Goal: Check status: Check status

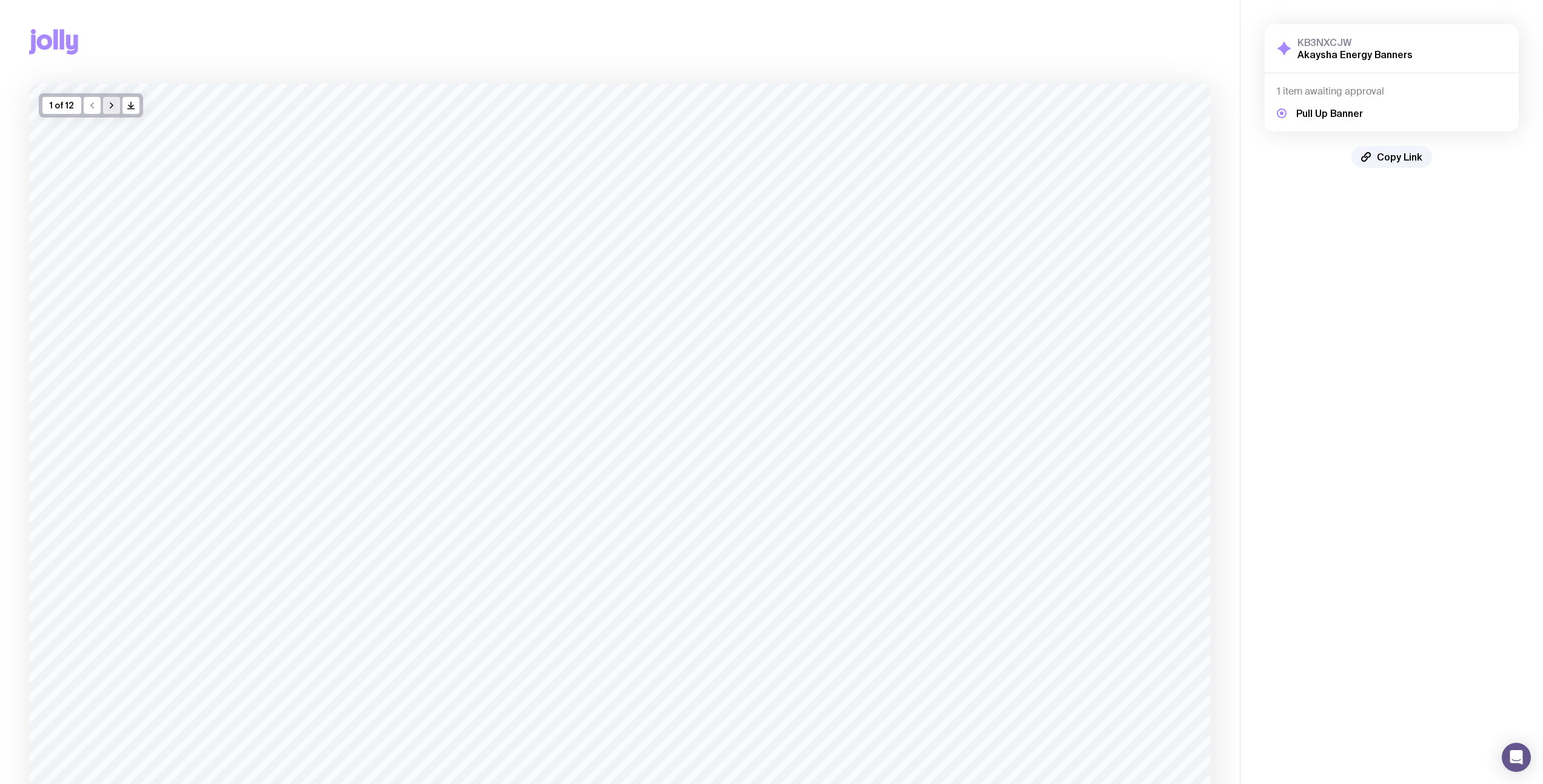
click at [109, 112] on button "button" at bounding box center [112, 105] width 17 height 17
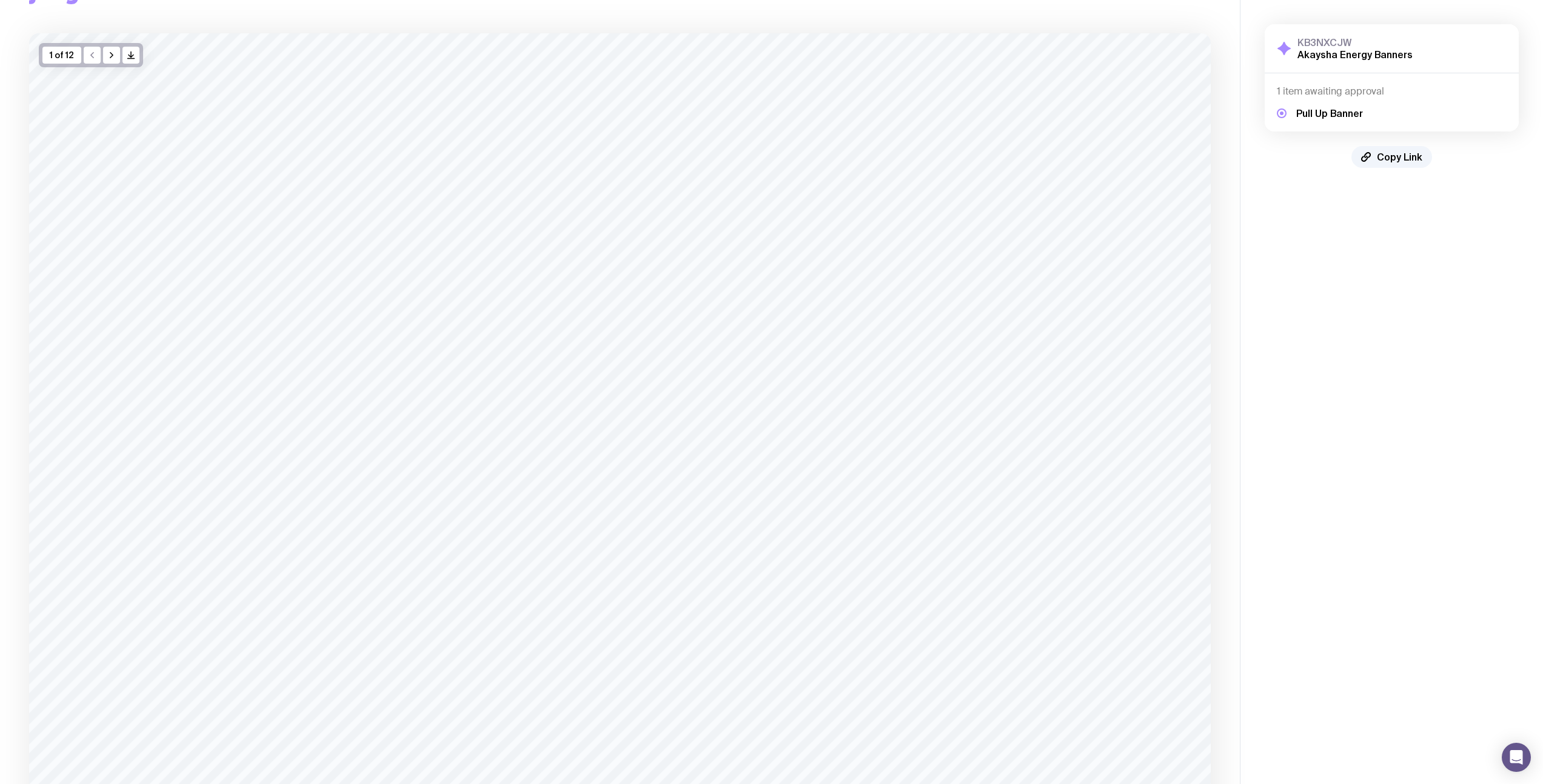
scroll to position [44, 0]
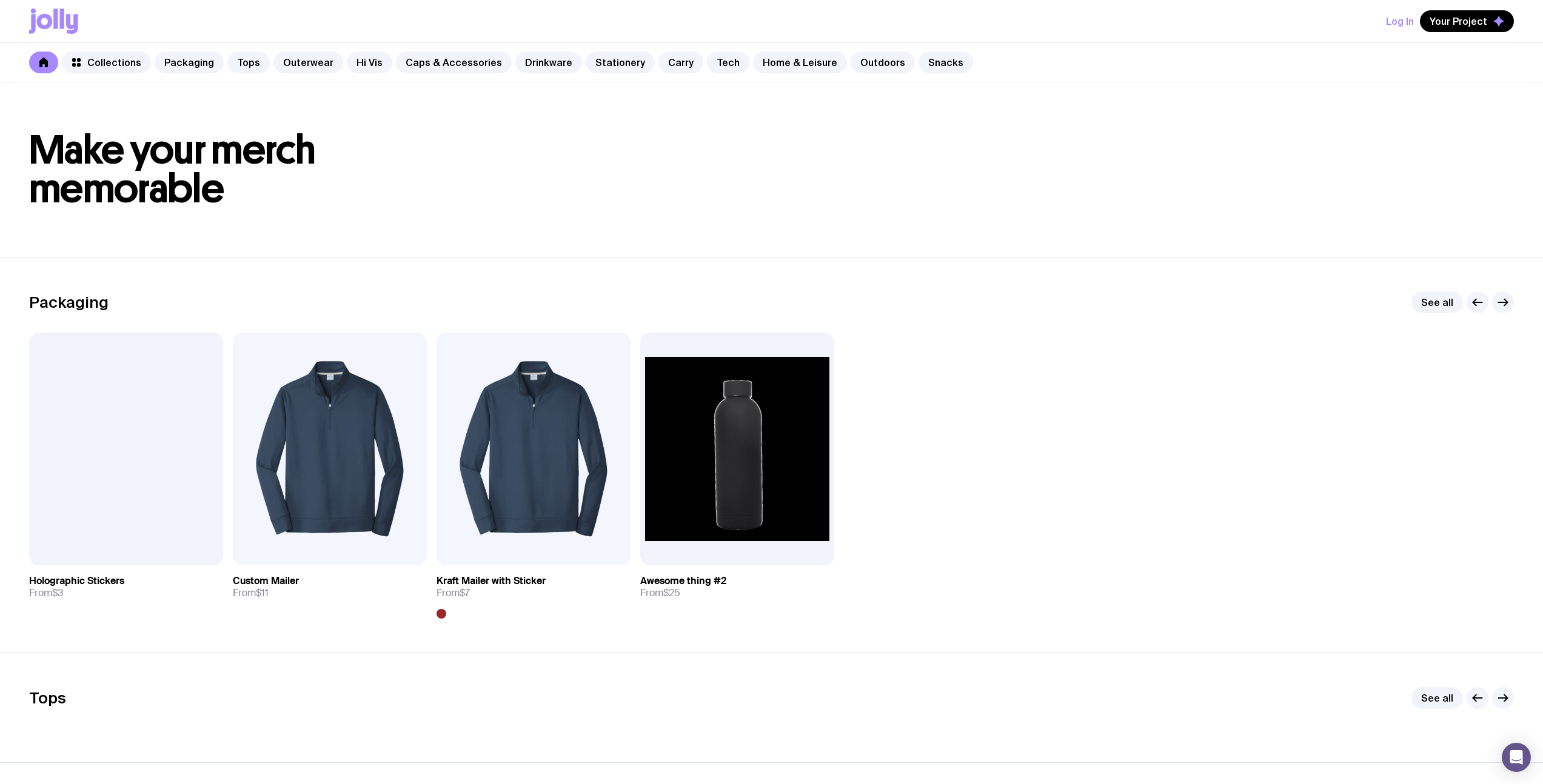
click at [1402, 17] on button "Log In" at bounding box center [1399, 21] width 28 height 22
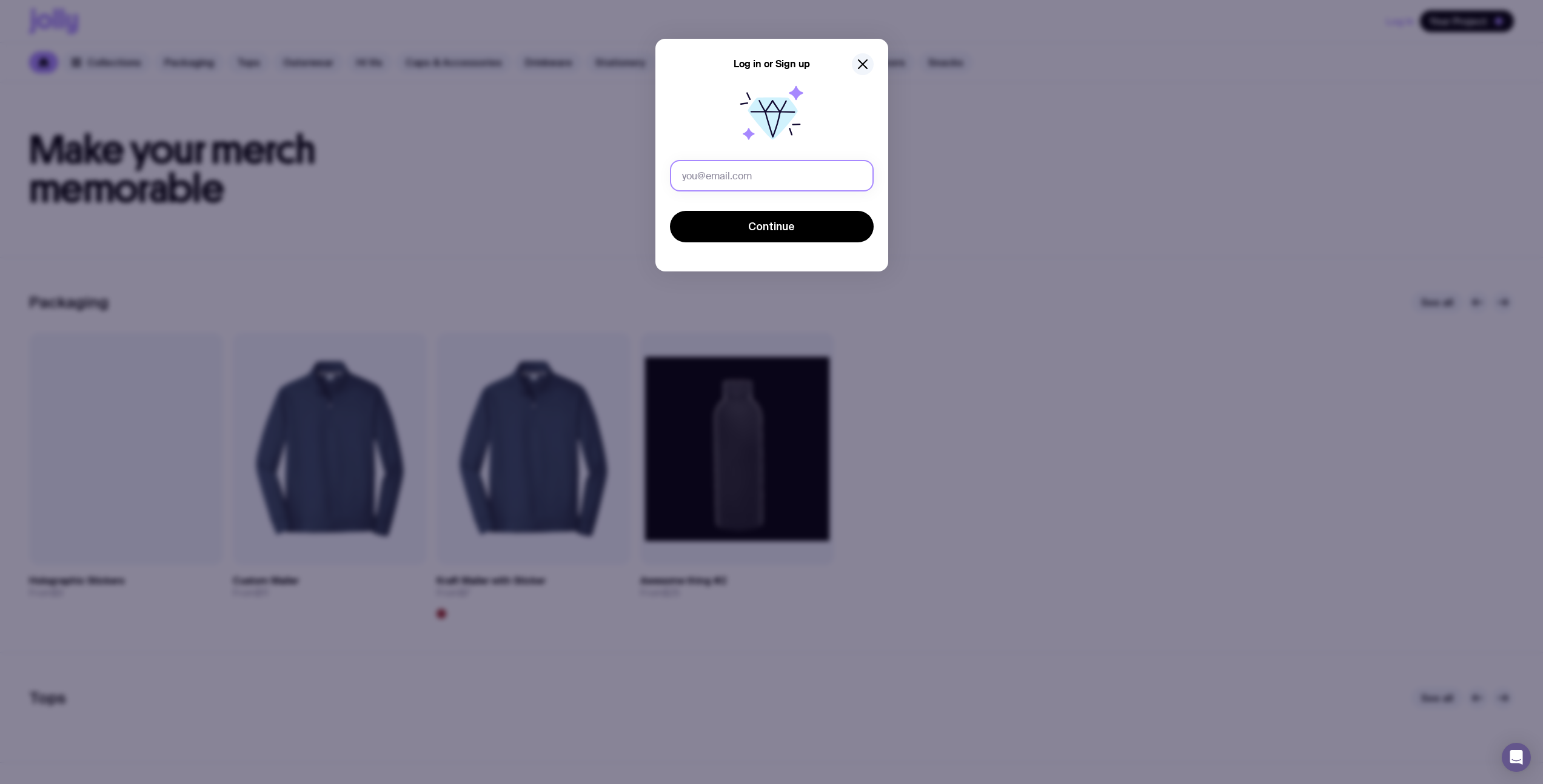
click at [776, 170] on input "text" at bounding box center [772, 175] width 204 height 31
type input "u1@gmail.com"
click at [760, 218] on button "Continue" at bounding box center [772, 226] width 204 height 31
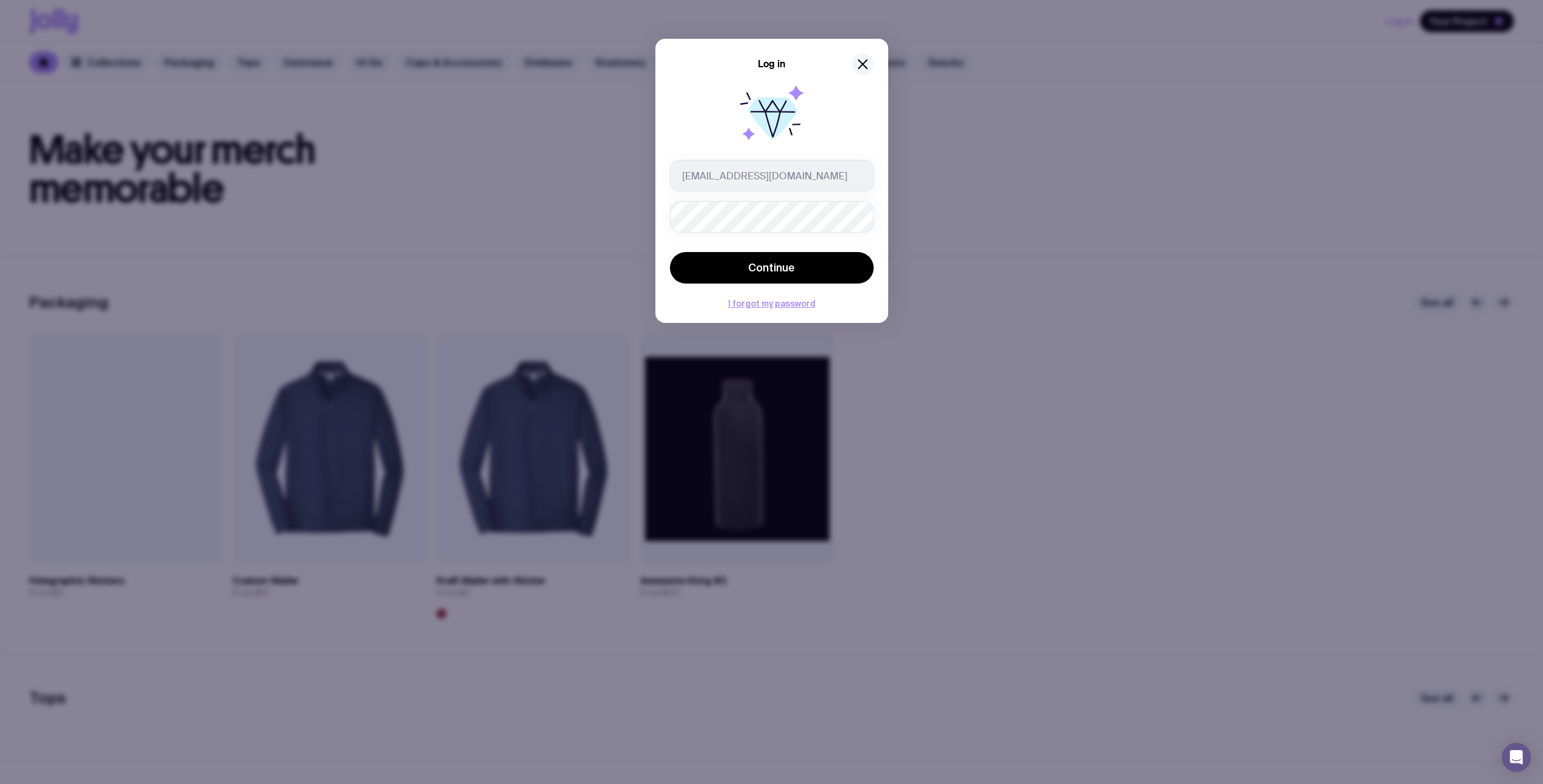
click at [670, 252] on button "Continue" at bounding box center [772, 268] width 204 height 31
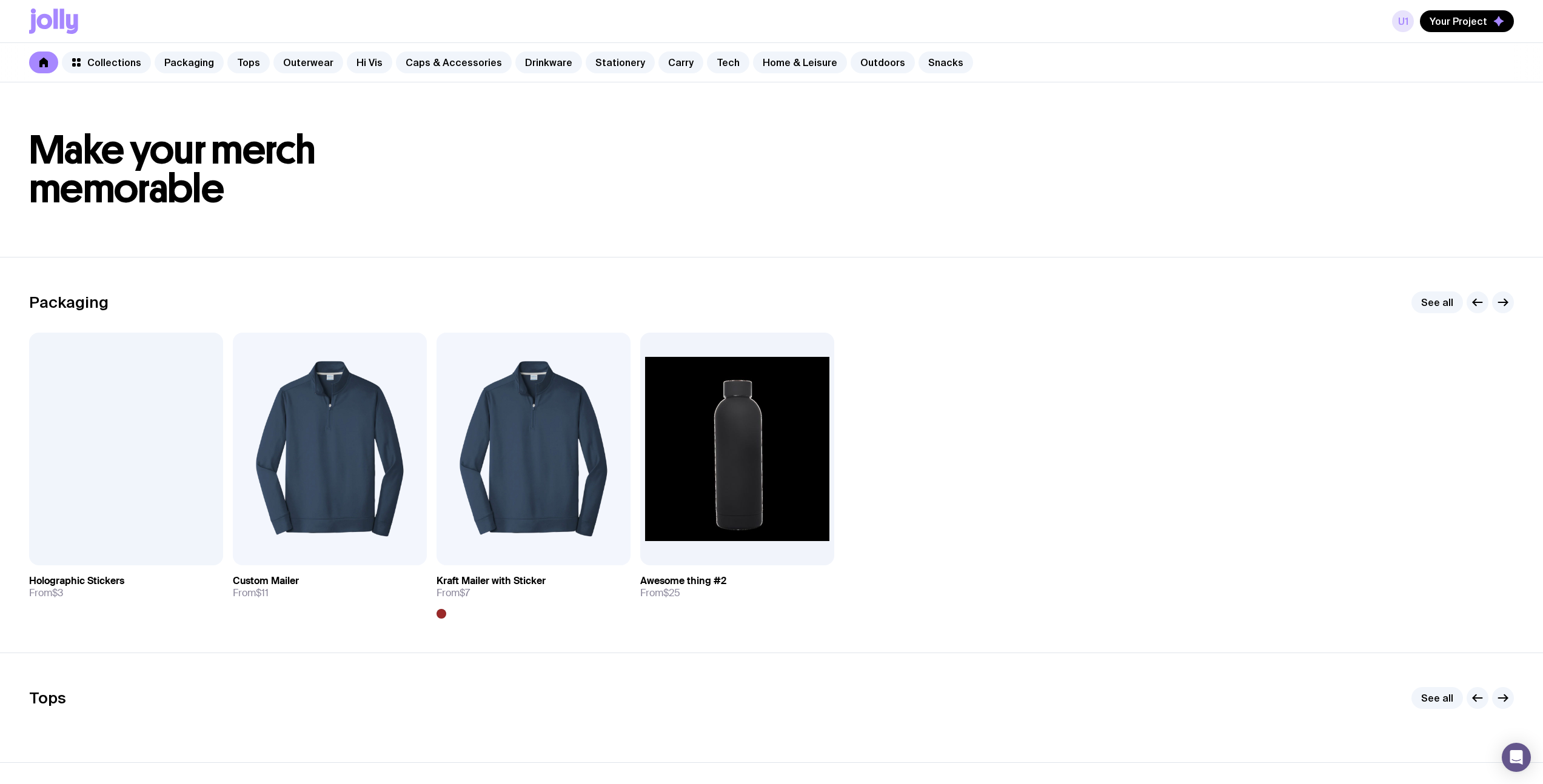
click at [1410, 25] on link "u1" at bounding box center [1402, 21] width 22 height 22
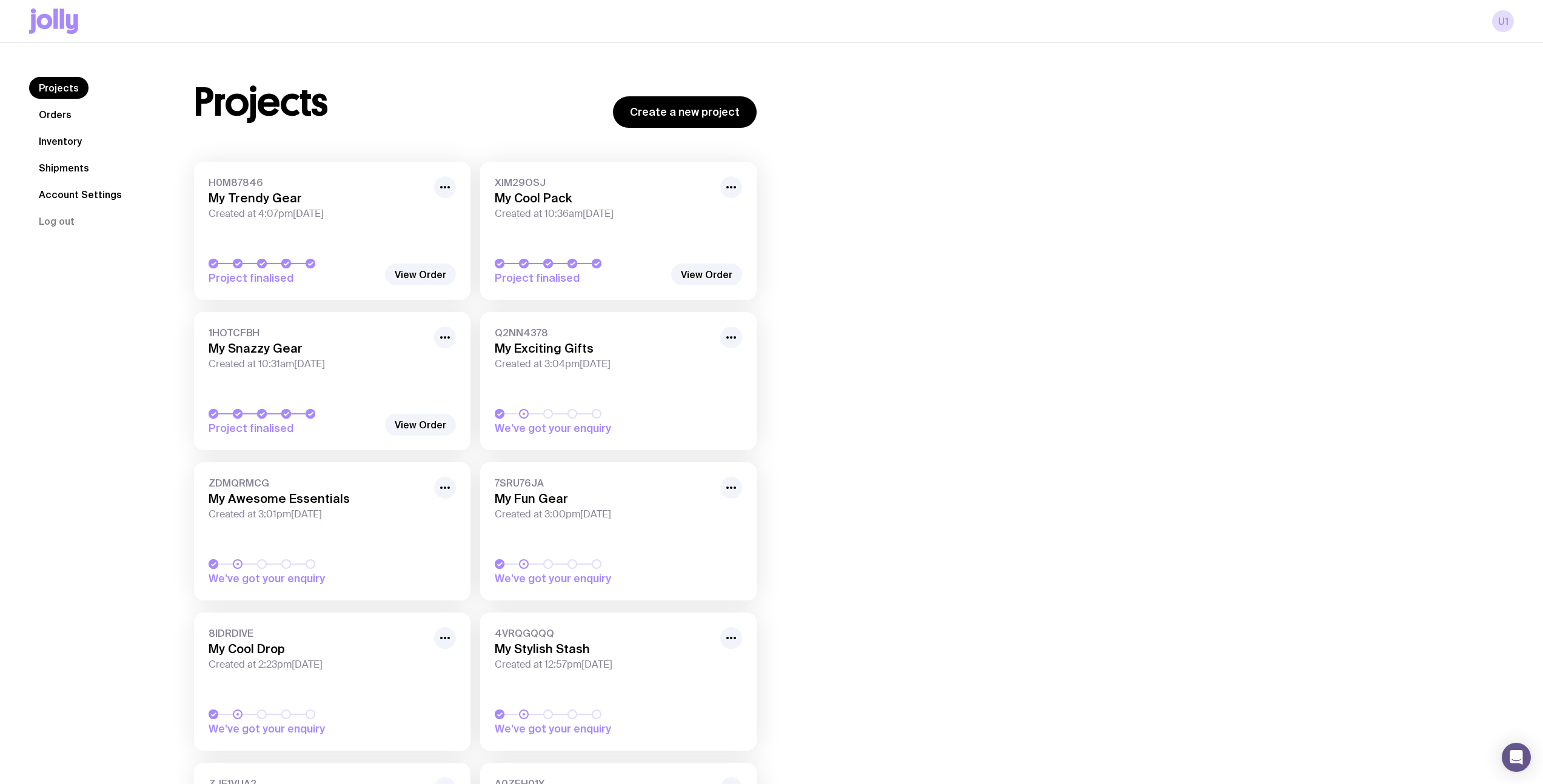
click at [75, 125] on nav "Projects Orders Inventory Shipments Account Settings Log out" at bounding box center [97, 155] width 136 height 155
click at [72, 122] on link "Orders" at bounding box center [55, 114] width 52 height 22
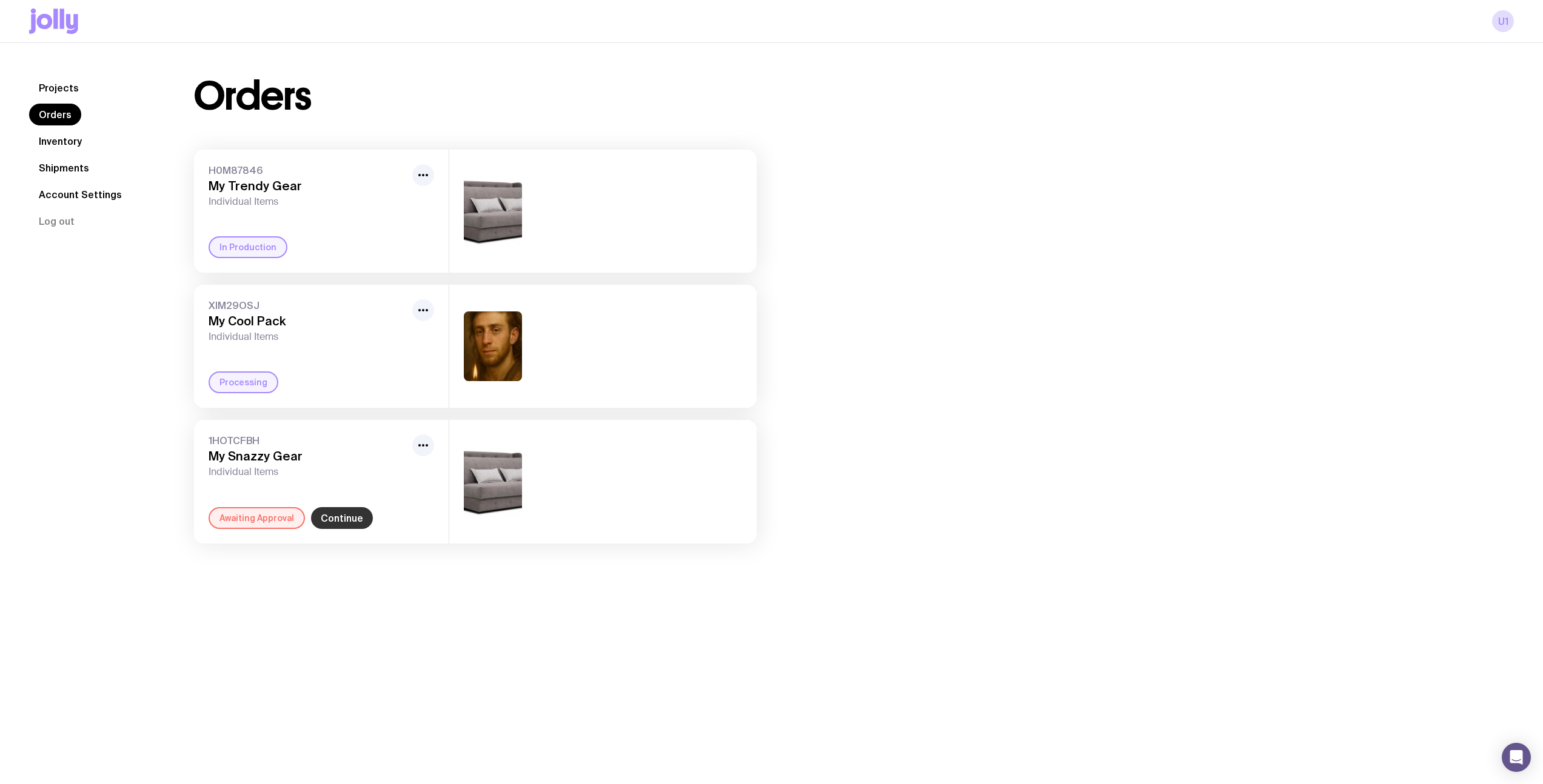
click at [342, 517] on link "Continue" at bounding box center [342, 518] width 62 height 22
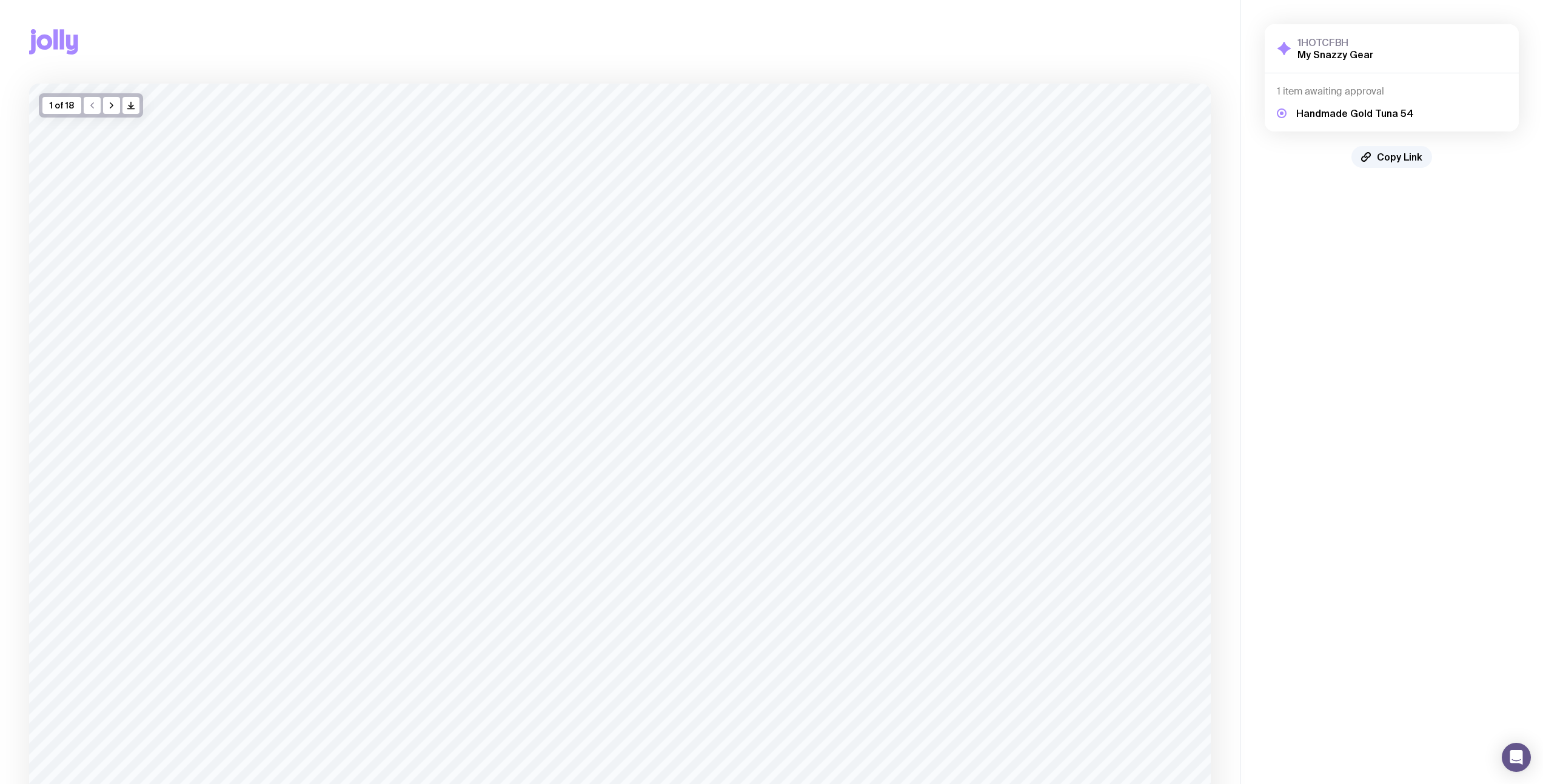
click at [49, 32] on icon at bounding box center [54, 41] width 49 height 25
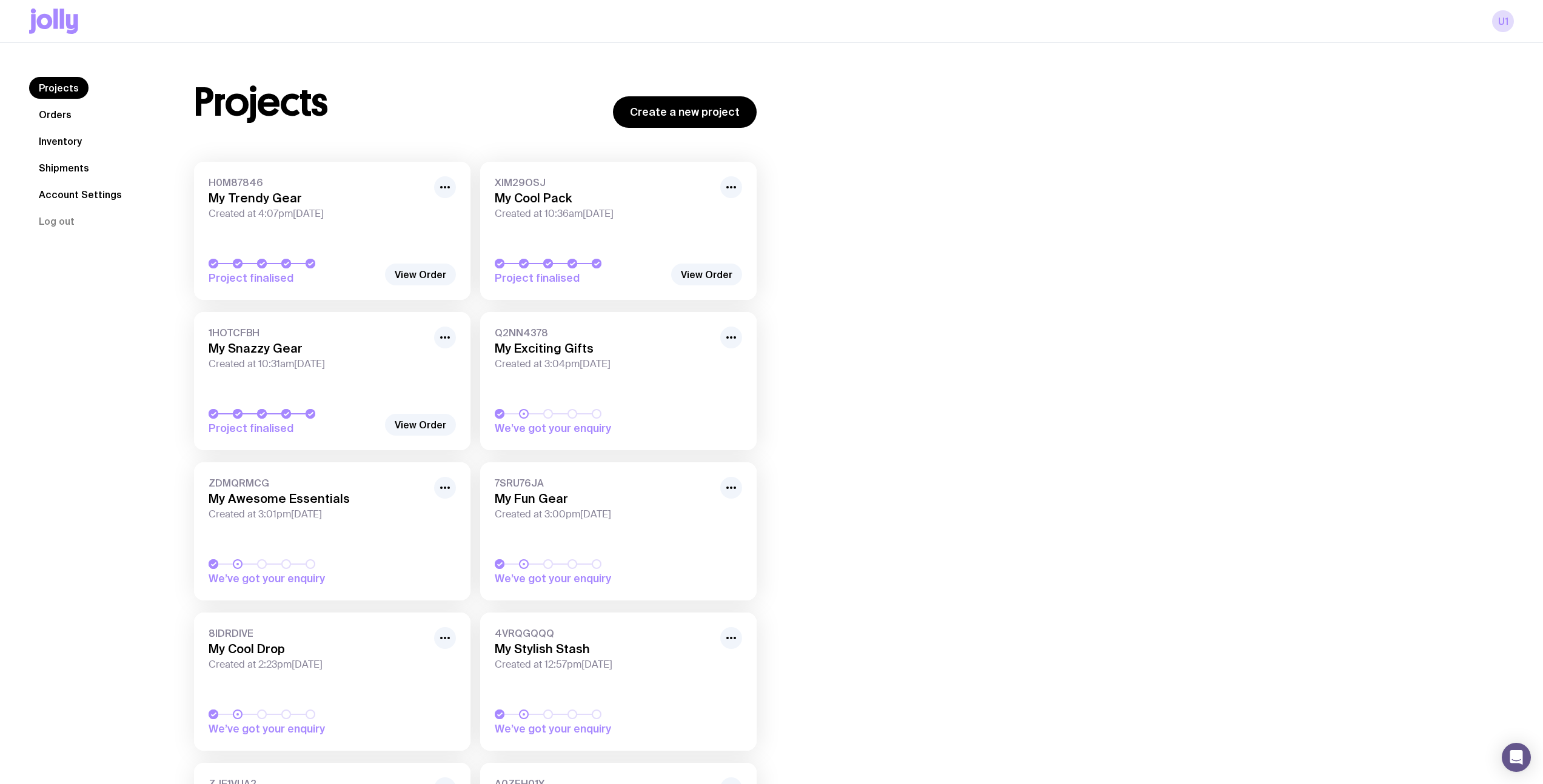
click at [64, 115] on link "Orders" at bounding box center [55, 114] width 52 height 22
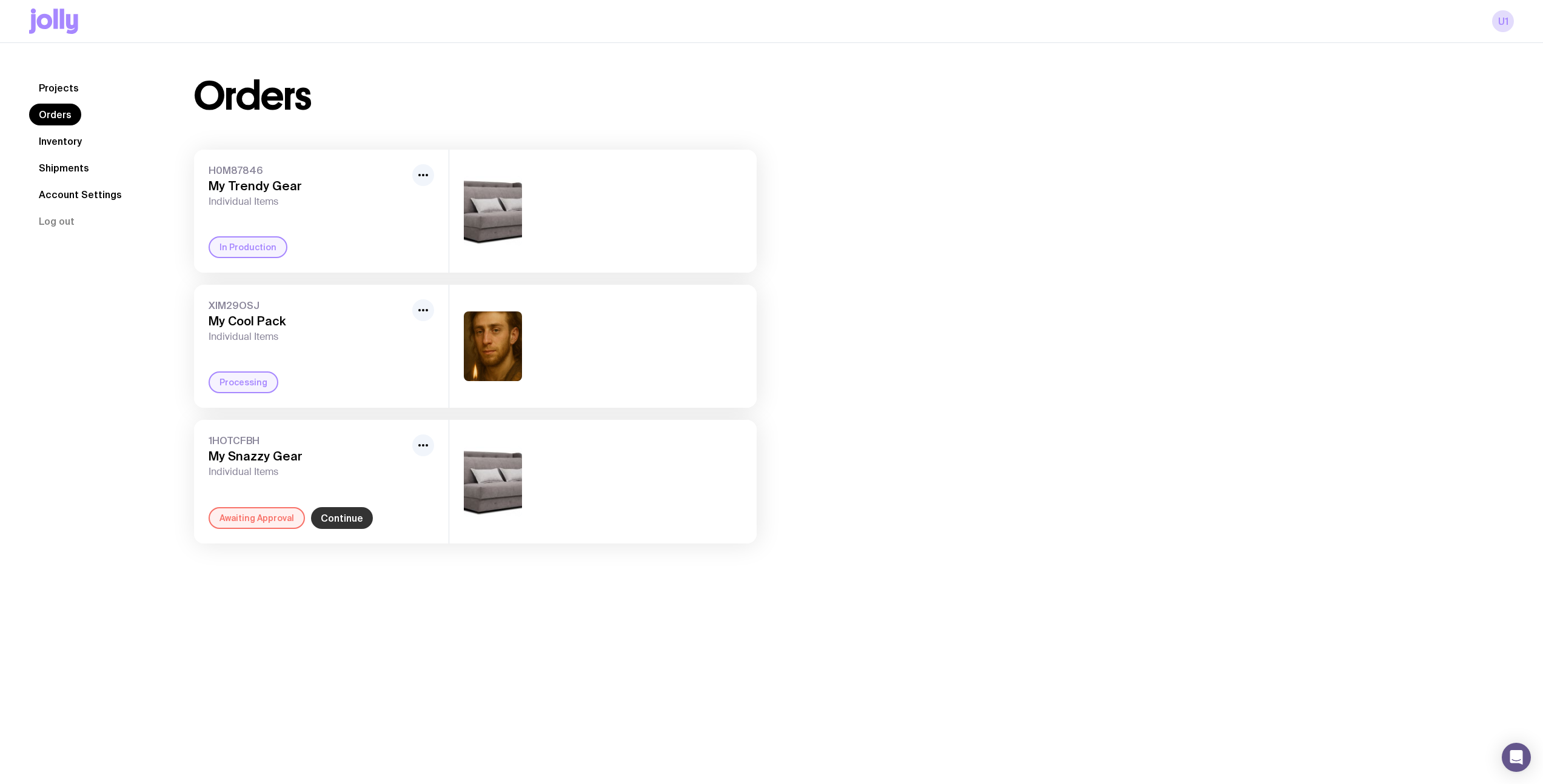
click at [328, 519] on link "Continue" at bounding box center [342, 518] width 62 height 22
